Goal: Find contact information: Find contact information

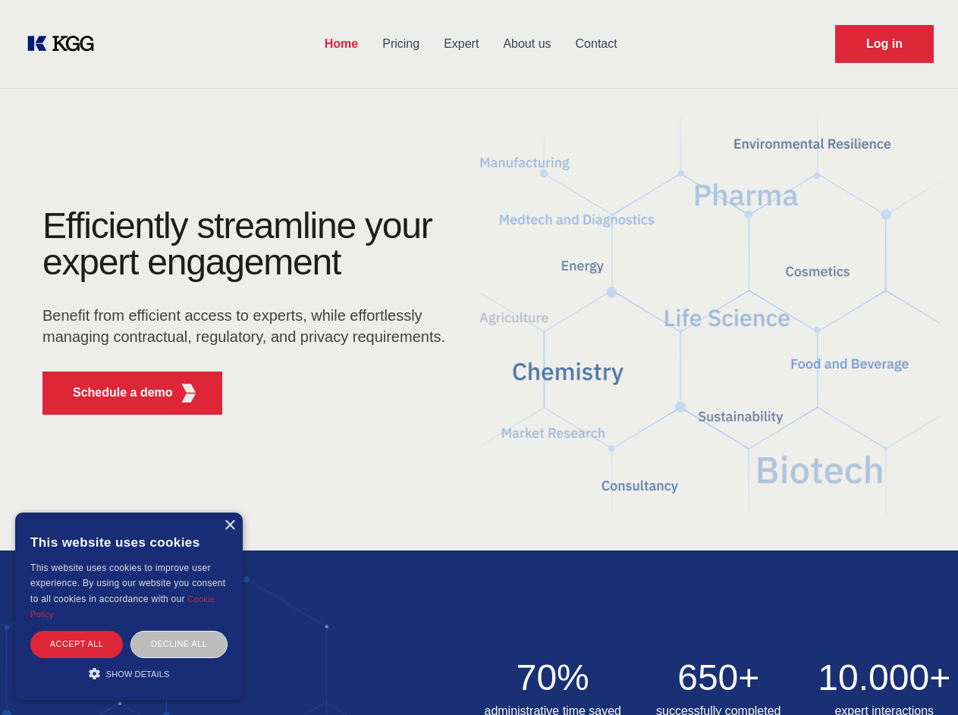
click at [478, 357] on div "Efficiently streamline your expert engagement Benefit from efficient access to …" at bounding box center [248, 317] width 461 height 219
click at [114, 393] on p "Schedule a demo" at bounding box center [123, 393] width 100 height 18
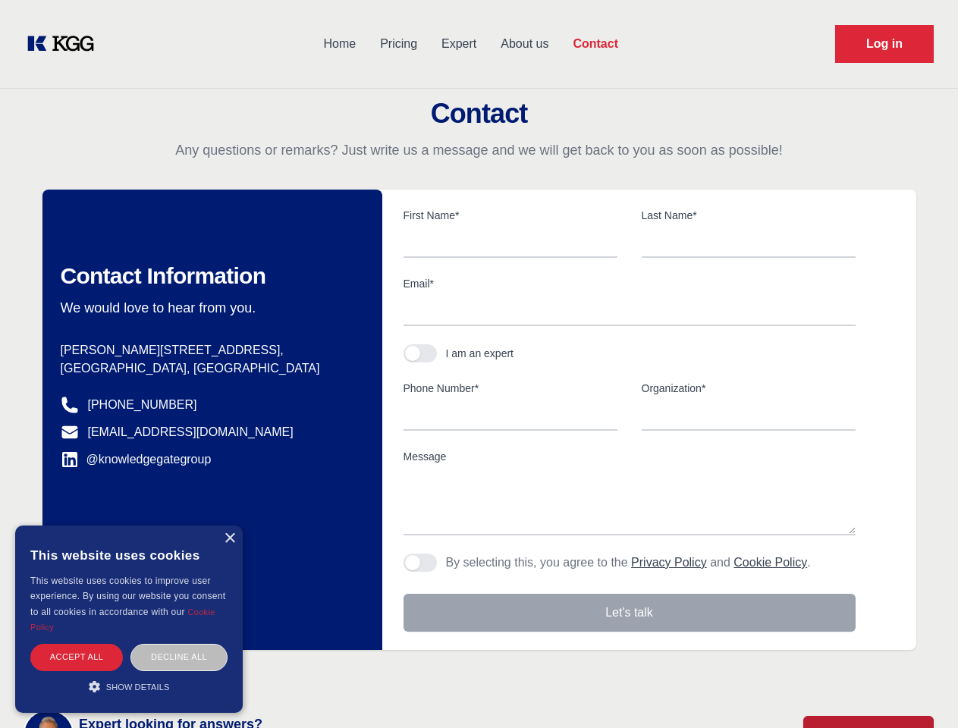
click at [229, 525] on div "× This website uses cookies This website uses cookies to improve user experienc…" at bounding box center [128, 618] width 227 height 187
click at [77, 644] on div "Accept all" at bounding box center [76, 657] width 93 height 27
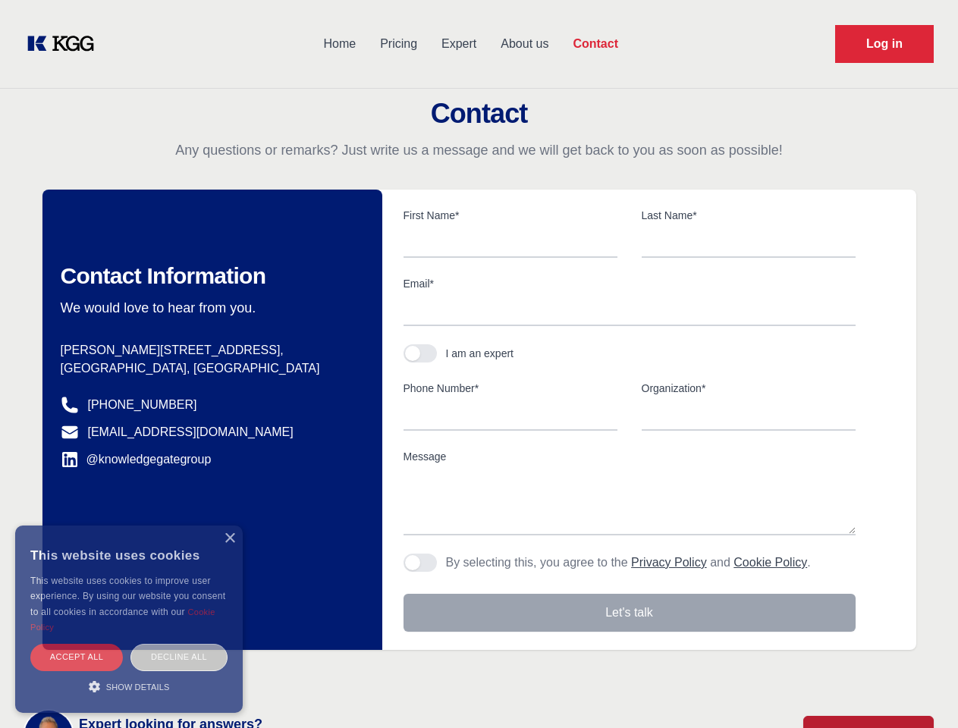
click at [179, 644] on div "Decline all" at bounding box center [178, 657] width 97 height 27
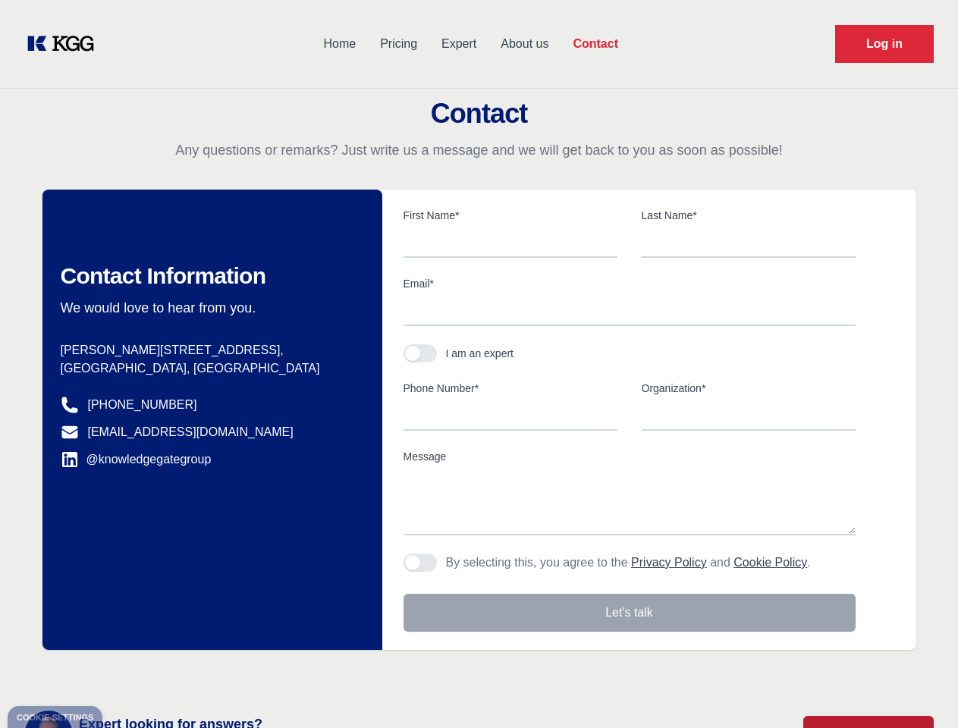
click at [129, 673] on main "Contact Any questions or remarks? Just write us a message and we will get back …" at bounding box center [479, 394] width 958 height 789
